Goal: Information Seeking & Learning: Learn about a topic

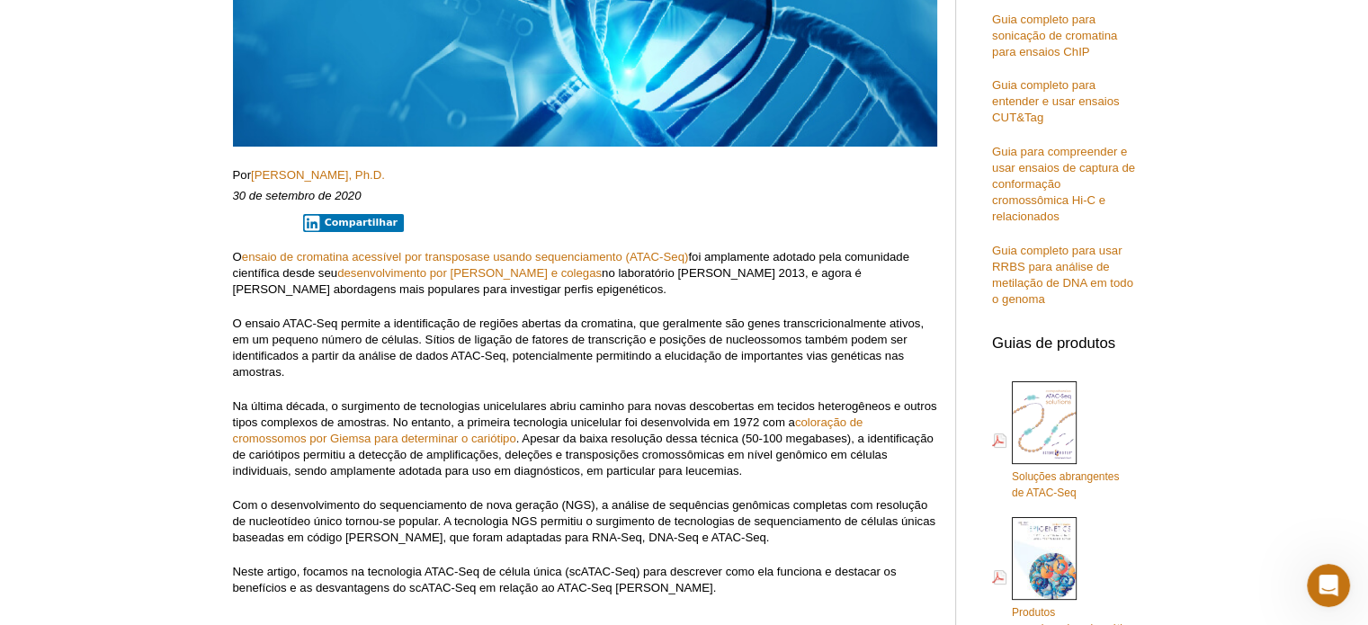
click at [824, 359] on font "O ensaio ATAC-Seq permite a identificação de regiões abertas da cromatina, que …" at bounding box center [578, 348] width 691 height 62
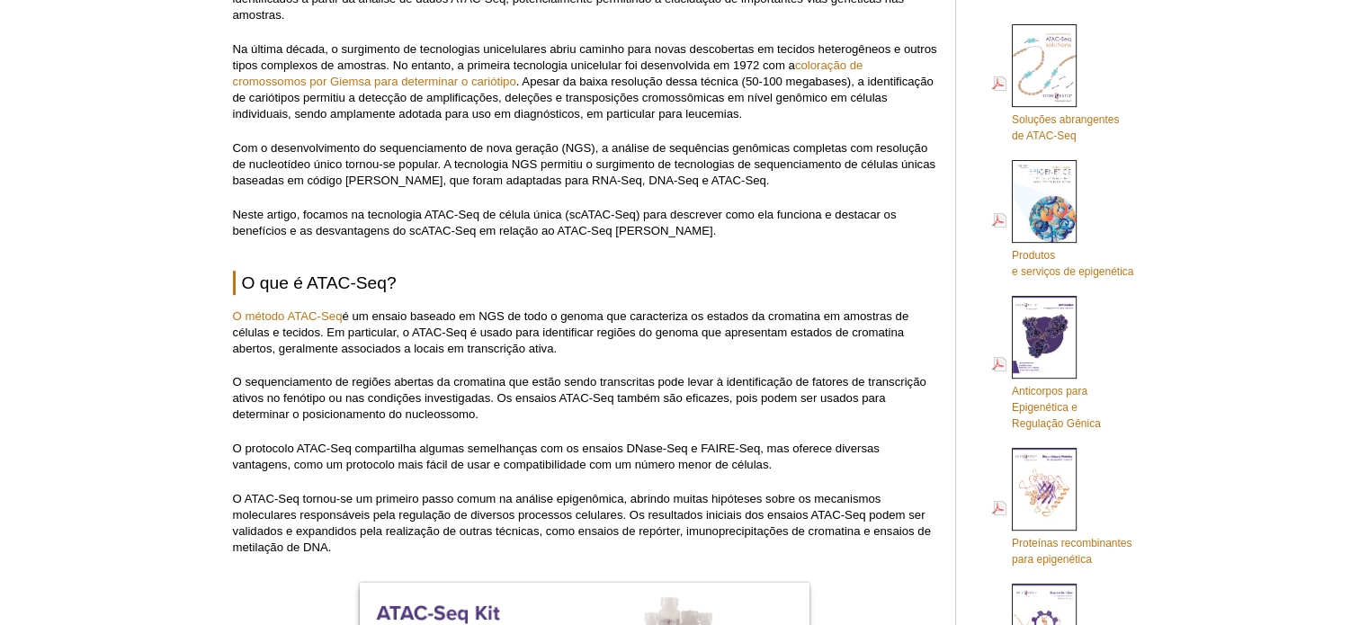
scroll to position [720, 0]
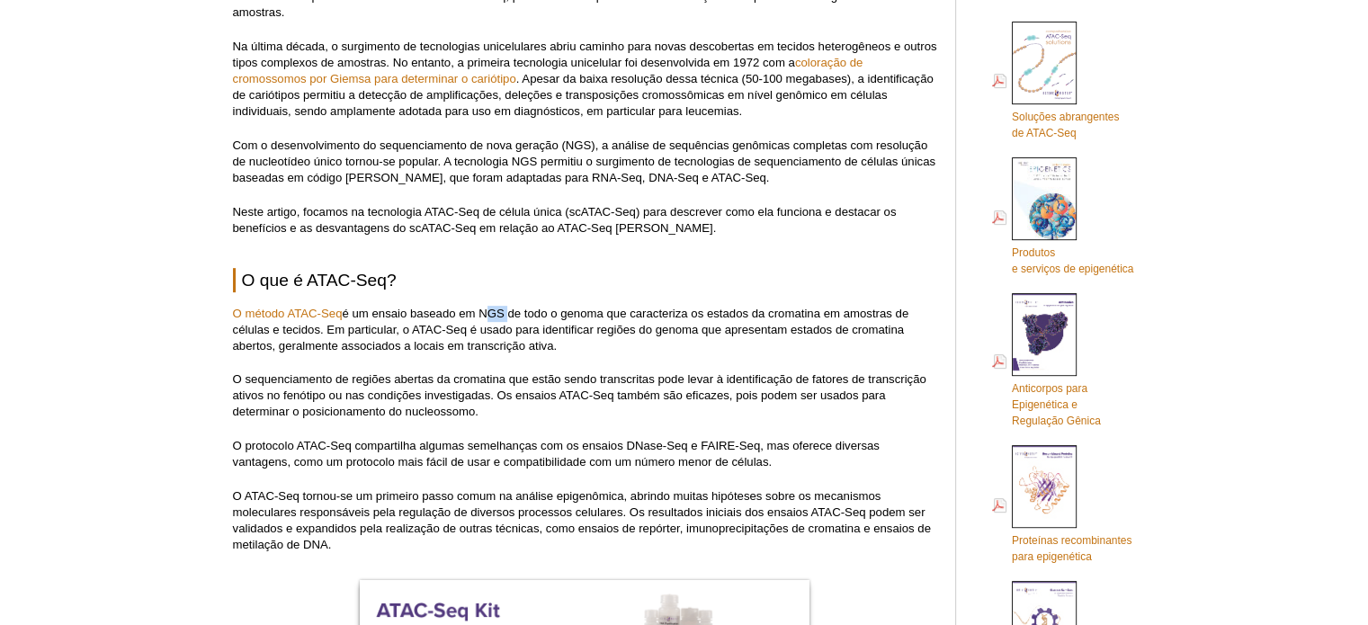
drag, startPoint x: 509, startPoint y: 308, endPoint x: 484, endPoint y: 311, distance: 25.4
click at [484, 311] on font "é um ensaio baseado em NGS de todo o genoma que caracteriza os estados da croma…" at bounding box center [571, 330] width 677 height 46
copy font "NGS"
click at [752, 345] on p "O método ATAC-Seq é um ensaio baseado em NGS de todo o genoma que caracteriza o…" at bounding box center [585, 330] width 704 height 49
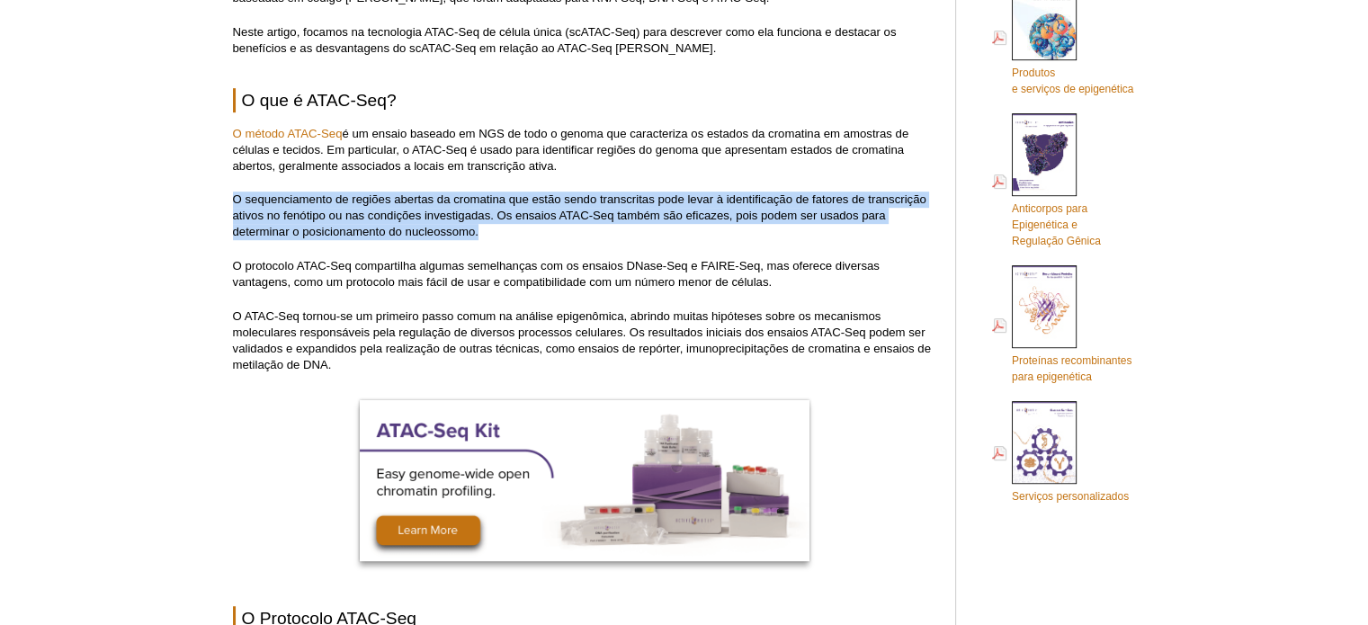
drag, startPoint x: 264, startPoint y: 208, endPoint x: 509, endPoint y: 224, distance: 246.1
click at [511, 224] on p "O sequenciamento de regiões abertas da cromatina que estão sendo transcritas po…" at bounding box center [585, 216] width 704 height 49
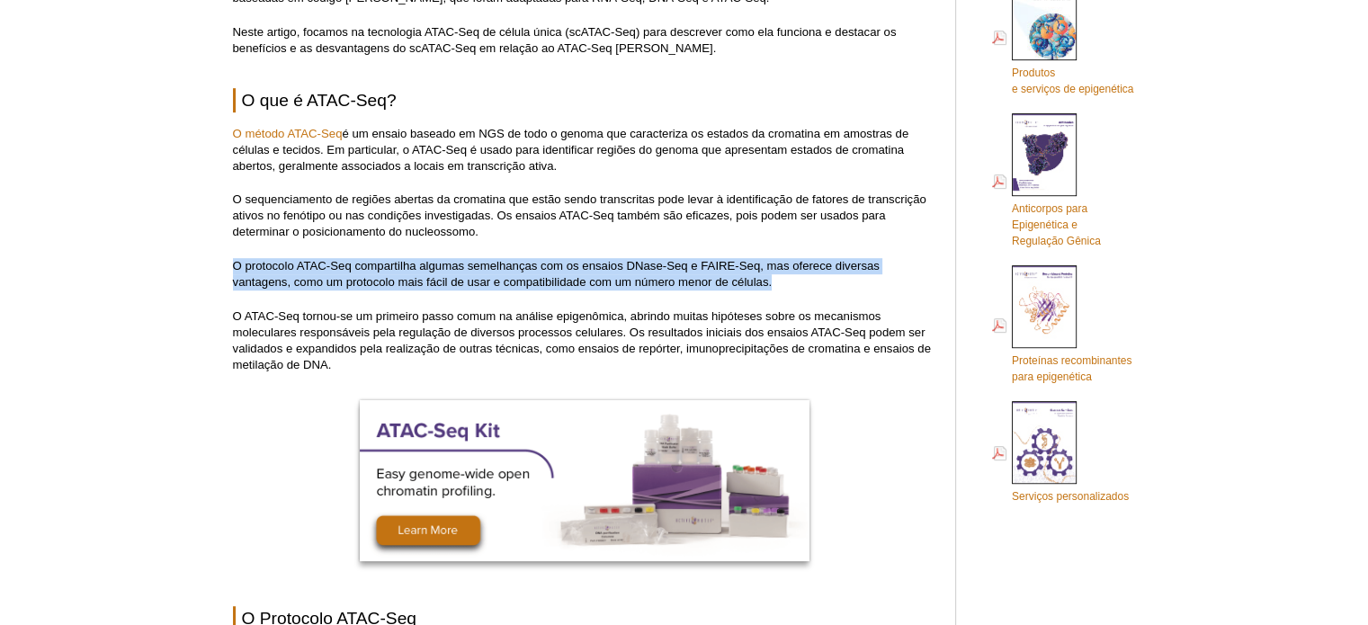
drag, startPoint x: 220, startPoint y: 265, endPoint x: 781, endPoint y: 279, distance: 561.5
click at [781, 279] on p "O protocolo ATAC-Seq compartilha algumas semelhanças com os ensaios DNase-Seq e…" at bounding box center [585, 274] width 704 height 32
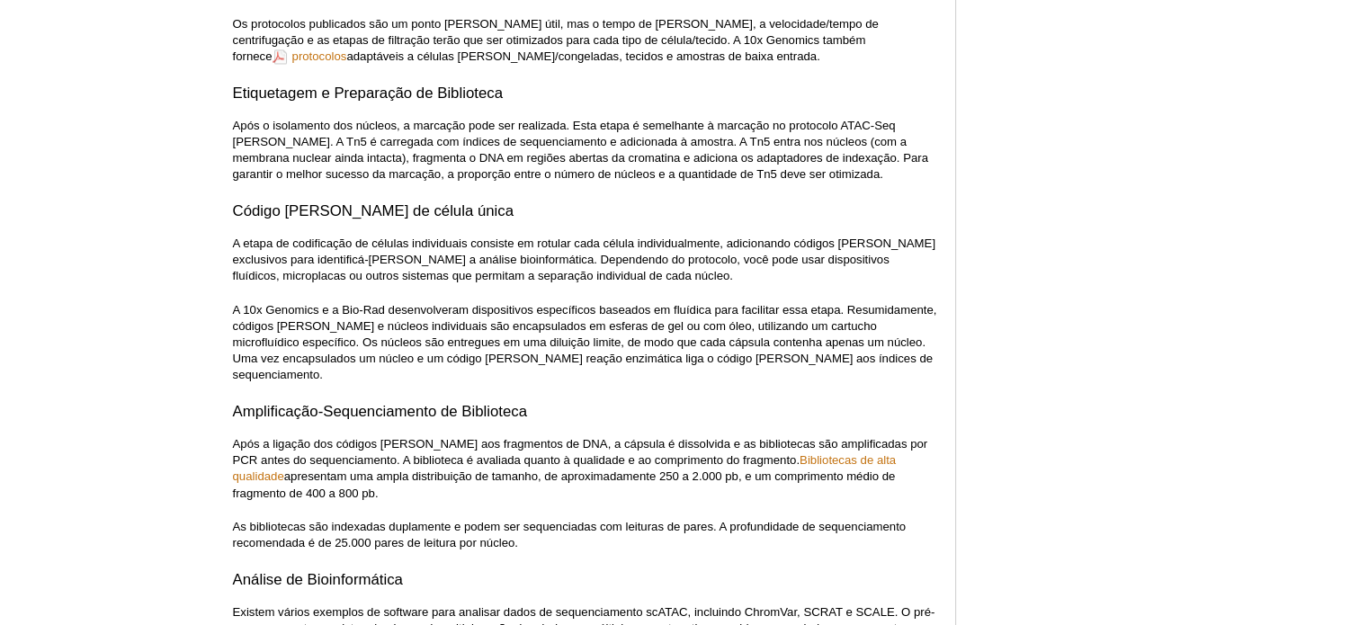
scroll to position [2969, 0]
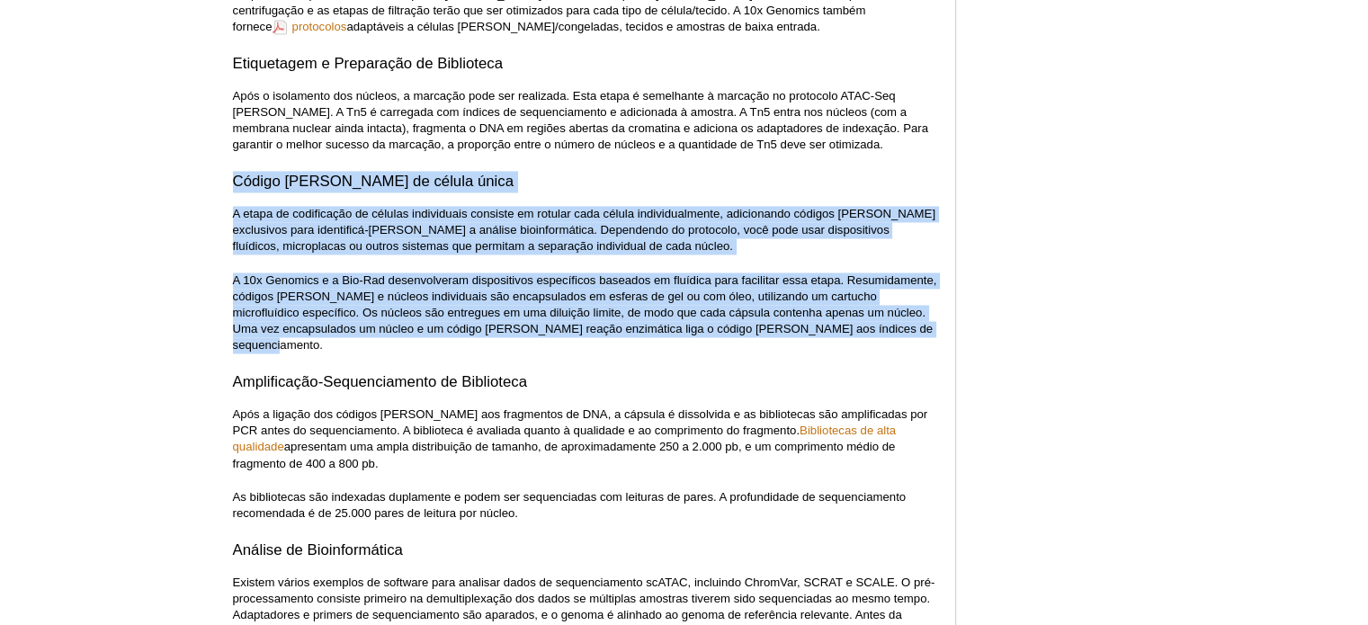
drag, startPoint x: 864, startPoint y: 291, endPoint x: 218, endPoint y: 162, distance: 658.6
click at [218, 162] on div "Active Motif Logo Facilitando a pesquisa epigenética 0 Procurar Pular para o co…" at bounding box center [684, 251] width 1368 height 6350
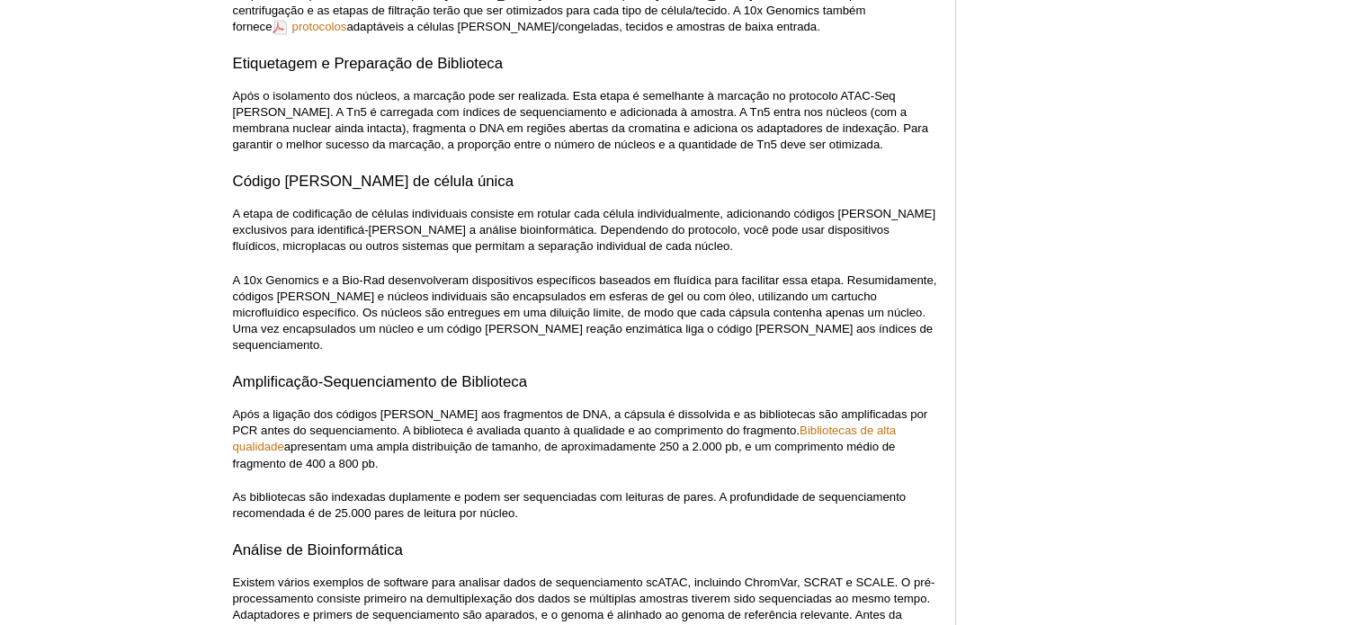
click at [1105, 193] on div "Artigos em destaque Guia completo para entender e usar ATAC-Seq Gerando os melh…" at bounding box center [1059, 247] width 171 height 6115
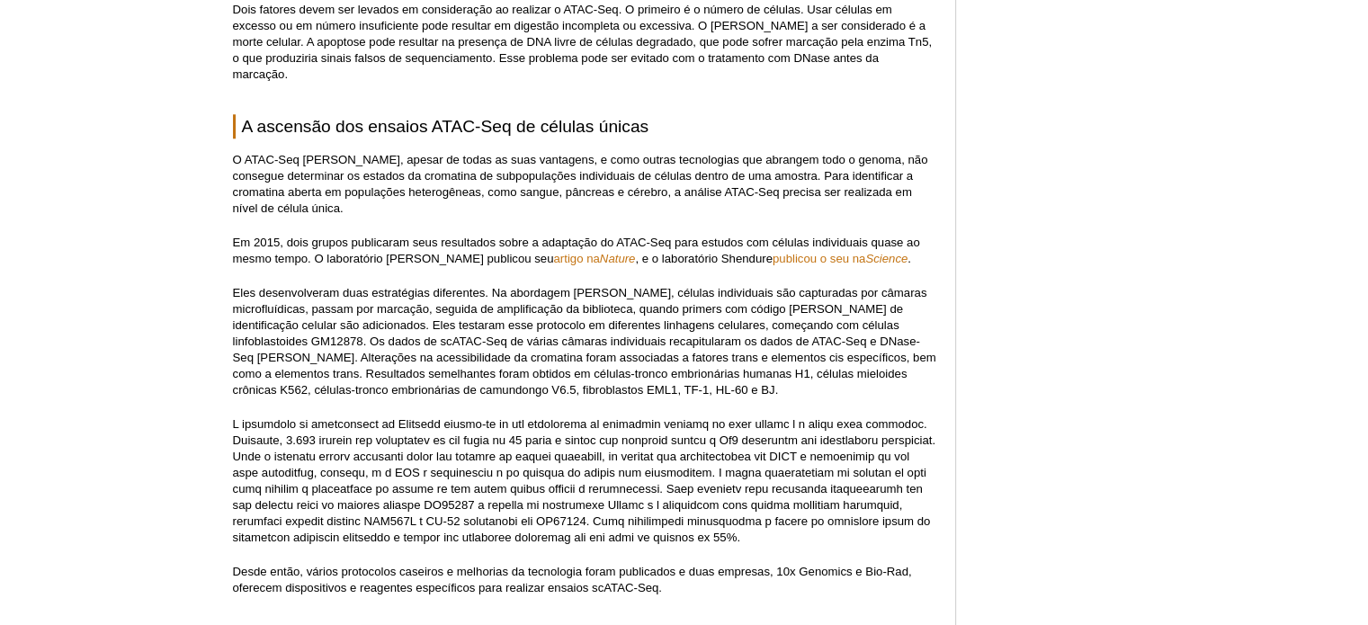
scroll to position [1619, 0]
